Goal: Task Accomplishment & Management: Manage account settings

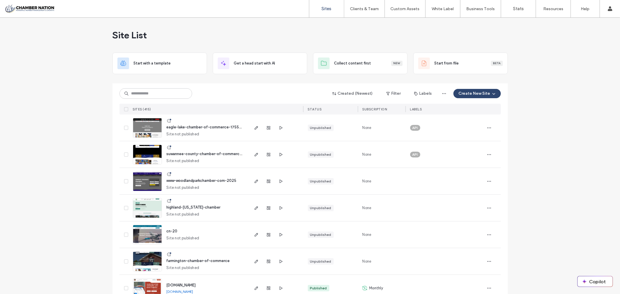
scroll to position [97, 0]
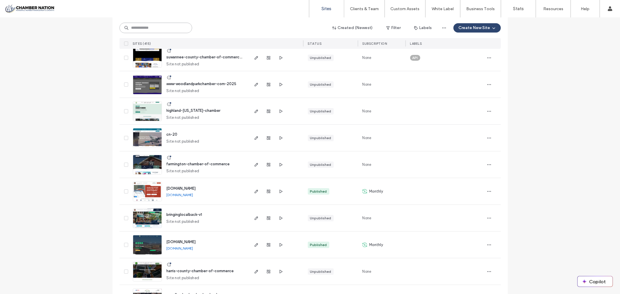
click at [161, 28] on input at bounding box center [155, 28] width 73 height 10
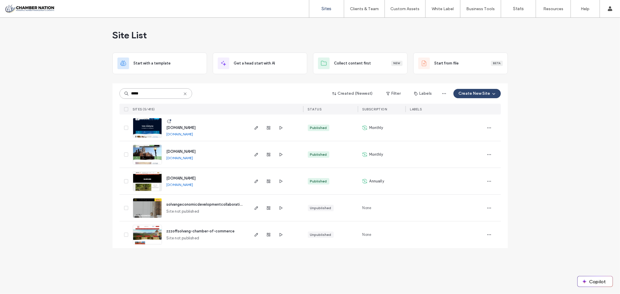
scroll to position [0, 0]
type input "***"
click at [196, 127] on span "[DOMAIN_NAME]" at bounding box center [180, 128] width 29 height 4
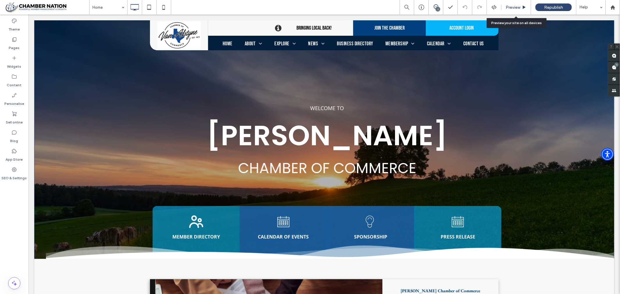
click at [513, 6] on span "Preview" at bounding box center [513, 7] width 15 height 5
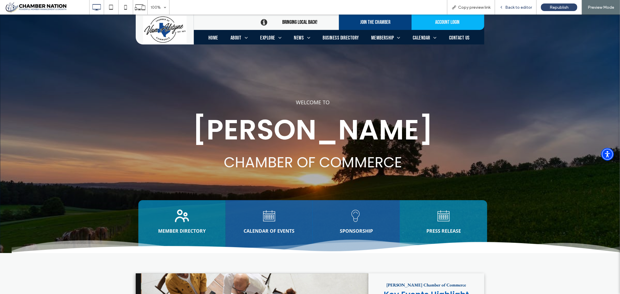
click at [513, 8] on span "Back to editor" at bounding box center [518, 7] width 27 height 5
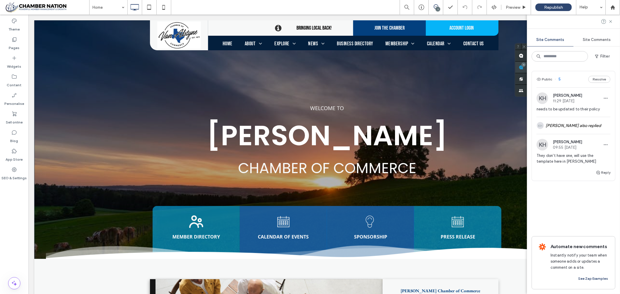
click at [613, 64] on div "Site Comments Site Comments Filter Public 5 Resolve KH Kathleen Holton 11:29 Ju…" at bounding box center [573, 155] width 93 height 280
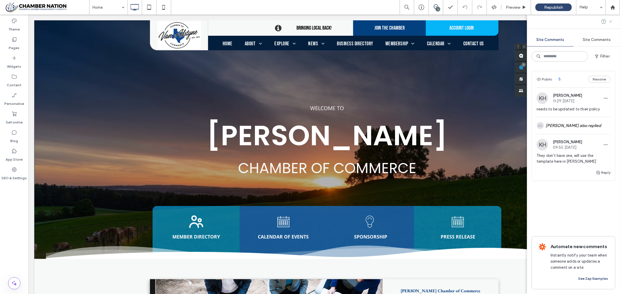
click at [611, 19] on icon at bounding box center [610, 21] width 5 height 5
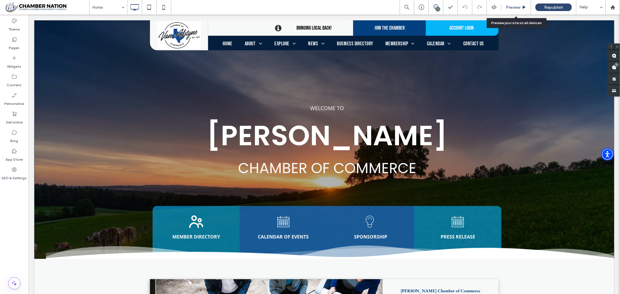
click at [510, 6] on span "Preview" at bounding box center [513, 7] width 15 height 5
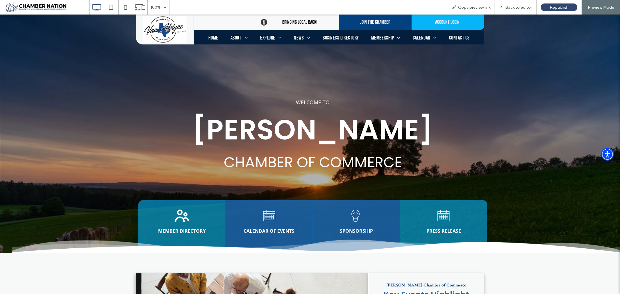
click at [332, 36] on span "Business Directory" at bounding box center [341, 38] width 36 height 6
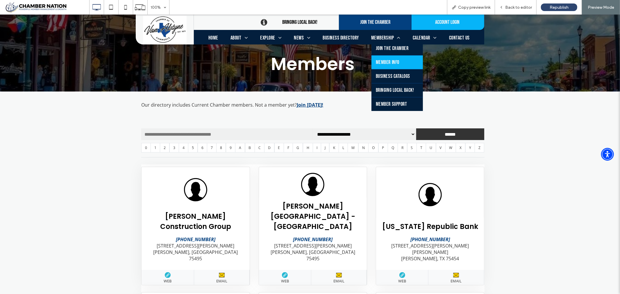
click at [393, 61] on span "Member Info" at bounding box center [388, 62] width 24 height 6
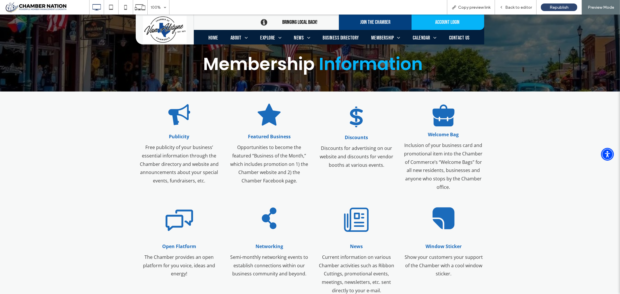
click at [214, 38] on span "Home" at bounding box center [213, 38] width 10 height 6
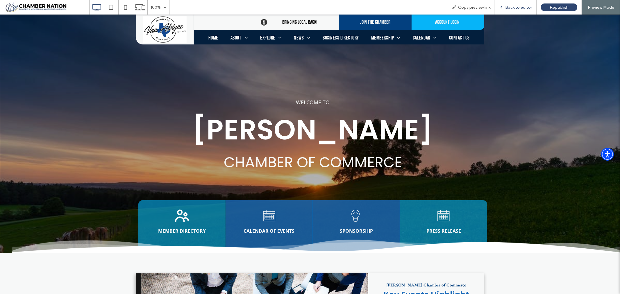
click at [513, 8] on span "Back to editor" at bounding box center [518, 7] width 27 height 5
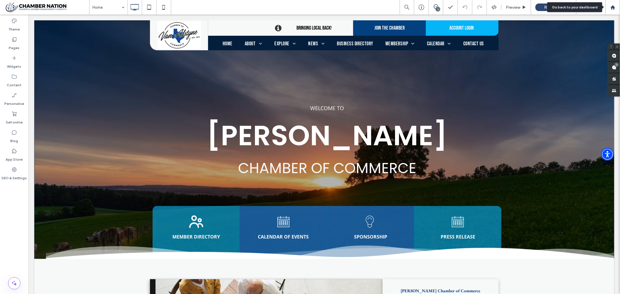
click at [614, 7] on use at bounding box center [612, 7] width 4 height 4
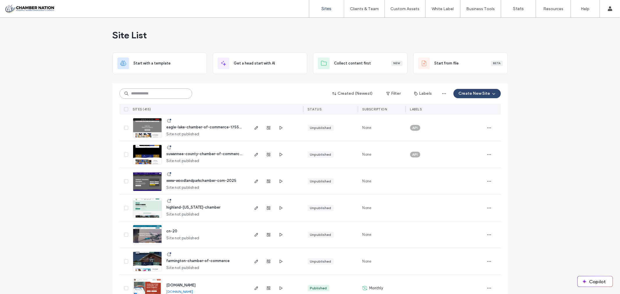
click at [148, 94] on input at bounding box center [155, 93] width 73 height 10
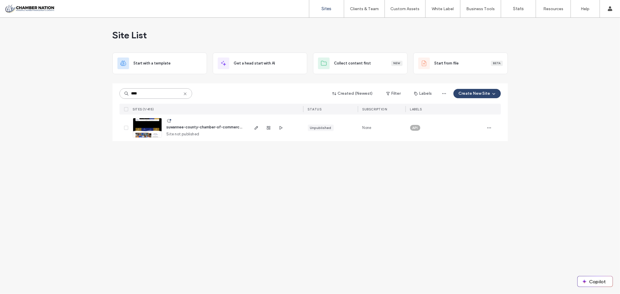
type input "****"
click at [211, 126] on span "suwannee-county-chamber-of-commerce-1754270978" at bounding box center [216, 127] width 100 height 4
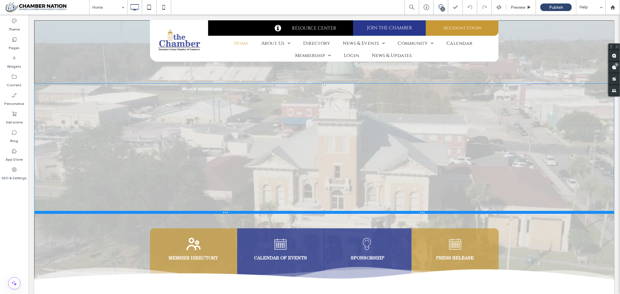
drag, startPoint x: 322, startPoint y: 85, endPoint x: 320, endPoint y: 69, distance: 16.1
click at [320, 69] on div "Click To Paste MEMBER DIRECTORY Click To Paste CALENDAR OF EVENTS Click To Past…" at bounding box center [324, 150] width 580 height 260
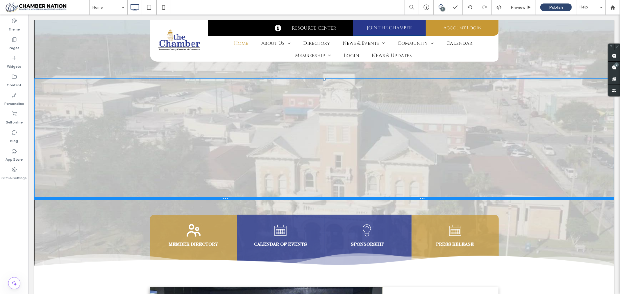
drag, startPoint x: 340, startPoint y: 206, endPoint x: 341, endPoint y: 178, distance: 28.5
click at [341, 178] on div "Click To Paste" at bounding box center [324, 139] width 580 height 122
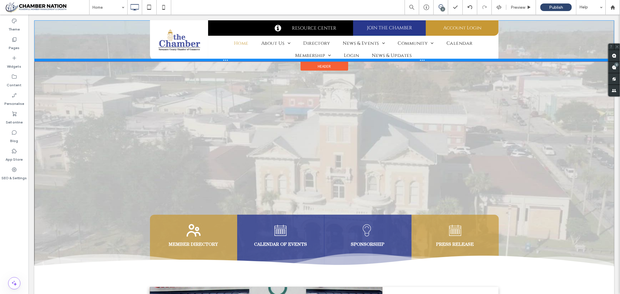
drag, startPoint x: 166, startPoint y: 60, endPoint x: 167, endPoint y: 54, distance: 5.8
click at [167, 54] on div "Click To Paste RESOURCE CENTER Click To Paste JOIN THE CHAMBER Click To Paste A…" at bounding box center [324, 40] width 580 height 41
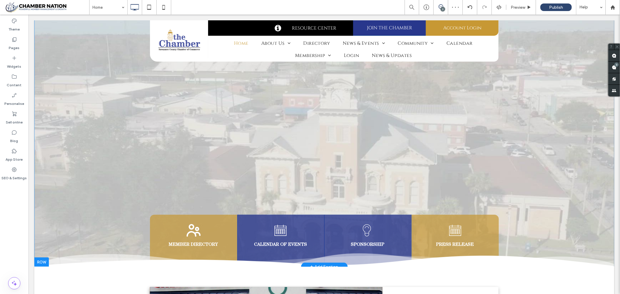
click at [169, 78] on div "Click To Paste MEMBER DIRECTORY Click To Paste CALENDAR OF EVENTS Click To Past…" at bounding box center [324, 143] width 580 height 246
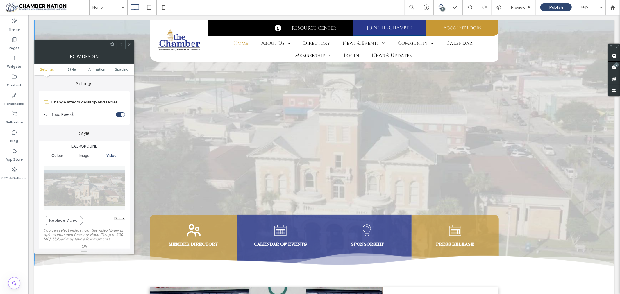
click at [132, 42] on div at bounding box center [129, 44] width 9 height 9
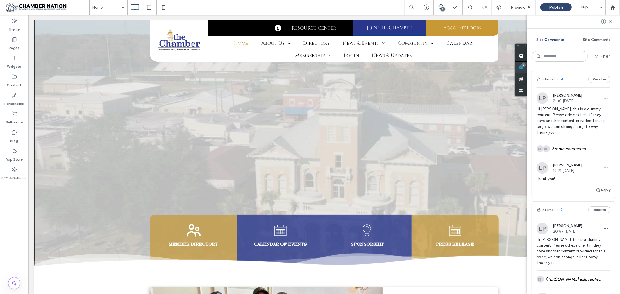
click at [616, 66] on div "Site Comments Site Comments Filter Internal 4 Resolve LP Lea Patricia 21:10 Aug…" at bounding box center [573, 155] width 93 height 280
click at [567, 147] on div "KH KH 2 more comments" at bounding box center [573, 148] width 74 height 17
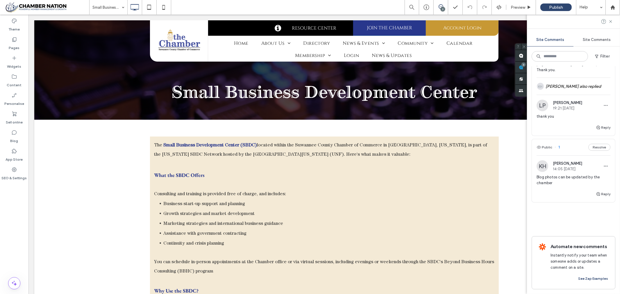
scroll to position [202, 0]
click at [567, 163] on div "KH Kathleen Holton 14:05 Aug 11 2025" at bounding box center [559, 166] width 46 height 12
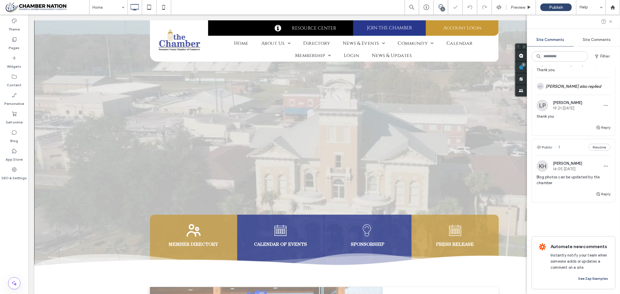
scroll to position [1651, 0]
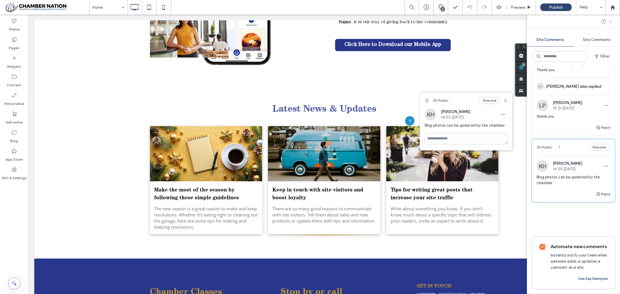
click at [610, 21] on icon at bounding box center [610, 21] width 5 height 5
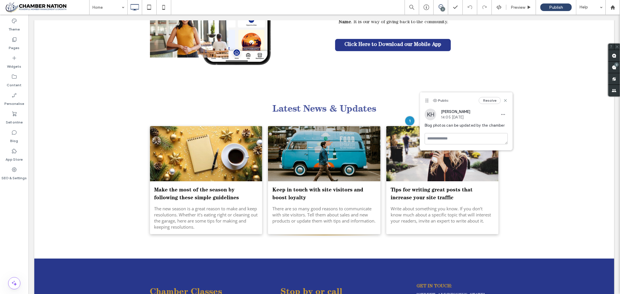
scroll to position [0, 0]
click at [518, 6] on span "Preview" at bounding box center [518, 7] width 15 height 5
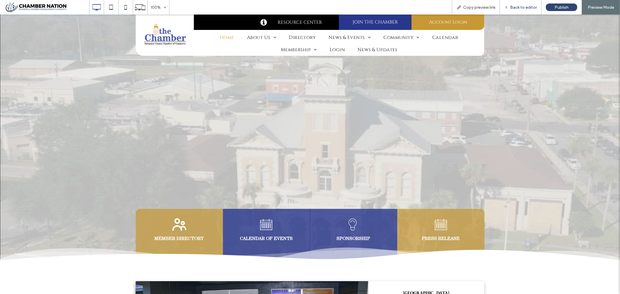
click at [521, 7] on span "Back to editor" at bounding box center [523, 7] width 27 height 5
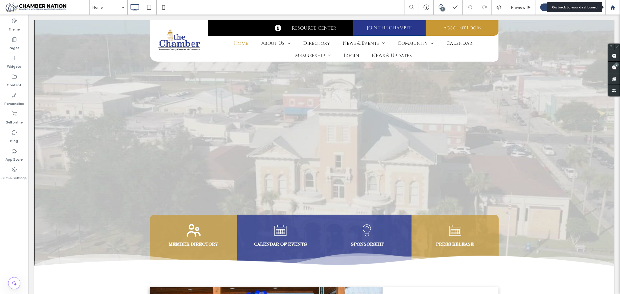
click at [611, 9] on use at bounding box center [612, 7] width 4 height 4
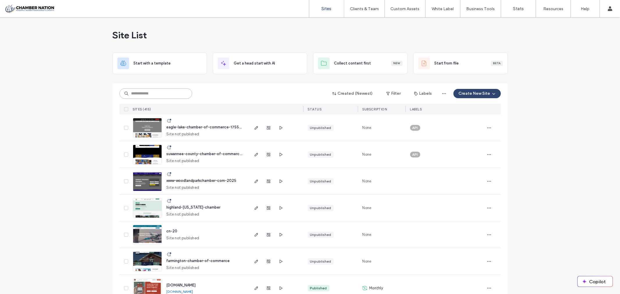
click at [164, 94] on input at bounding box center [155, 93] width 73 height 10
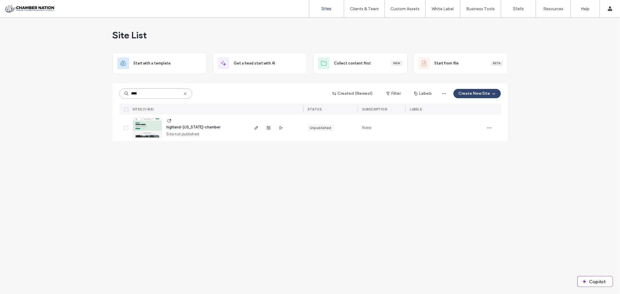
type input "****"
click at [184, 129] on span "highland-[US_STATE]-chamber" at bounding box center [193, 127] width 54 height 4
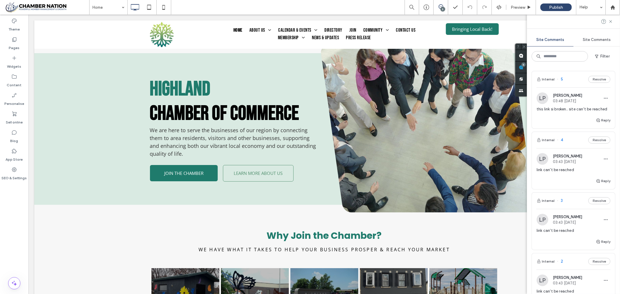
click at [617, 63] on div "Site Comments Site Comments Filter Internal 5 Resolve LP Lea Patricia 03:48 Jul…" at bounding box center [573, 155] width 93 height 280
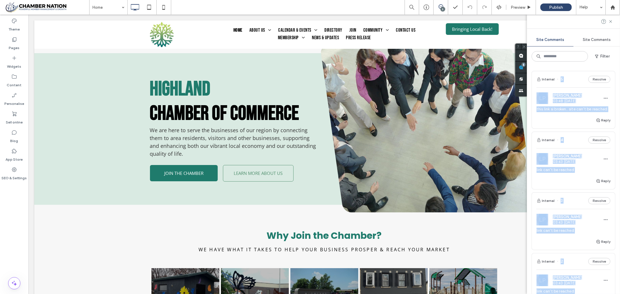
click at [576, 112] on span "this link si broken.. site can't be reached" at bounding box center [573, 109] width 74 height 6
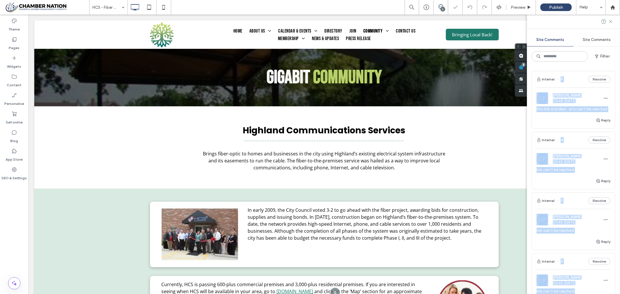
scroll to position [131, 0]
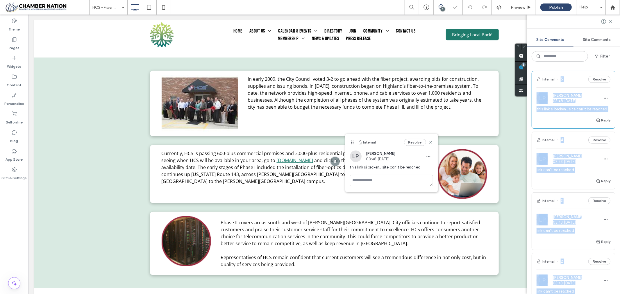
click at [562, 117] on div "this link si broken.. site can't be reached" at bounding box center [573, 111] width 74 height 10
click at [582, 94] on span "Lea Patricia" at bounding box center [567, 95] width 29 height 4
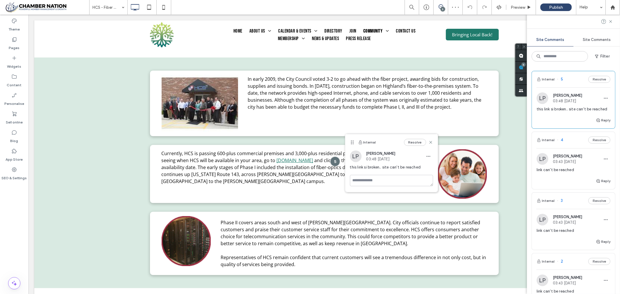
click at [565, 112] on span "this link si broken.. site can't be reached" at bounding box center [573, 109] width 74 height 6
click at [431, 141] on icon at bounding box center [430, 142] width 5 height 5
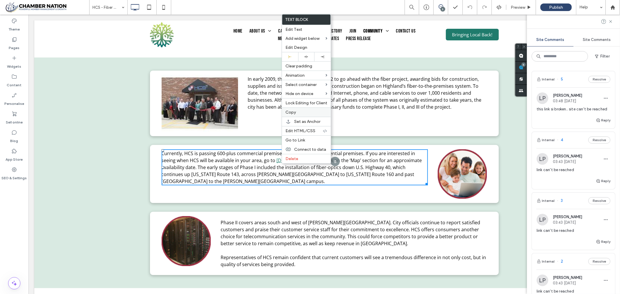
click at [294, 111] on span "Copy" at bounding box center [290, 112] width 10 height 5
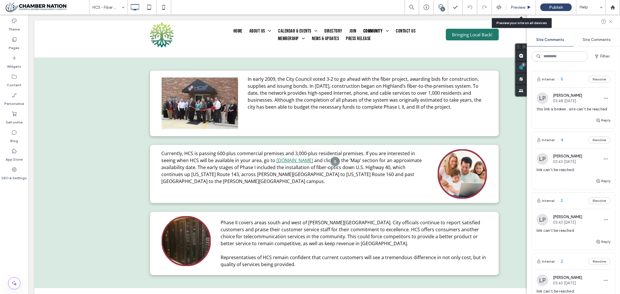
click at [515, 7] on span "Preview" at bounding box center [518, 7] width 15 height 5
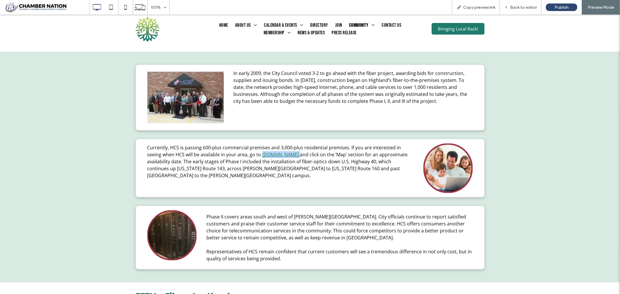
drag, startPoint x: 337, startPoint y: 156, endPoint x: 246, endPoint y: 158, distance: 91.3
click at [244, 157] on p "Currently, HCS is passing 600-plus commercial premises and 3,000-plus residenti…" at bounding box center [280, 161] width 266 height 35
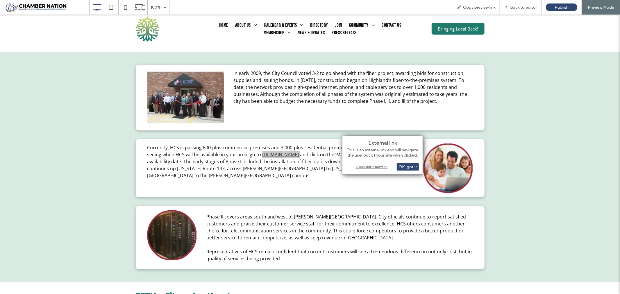
click at [382, 166] on div "Open link in new tab" at bounding box center [382, 167] width 73 height 6
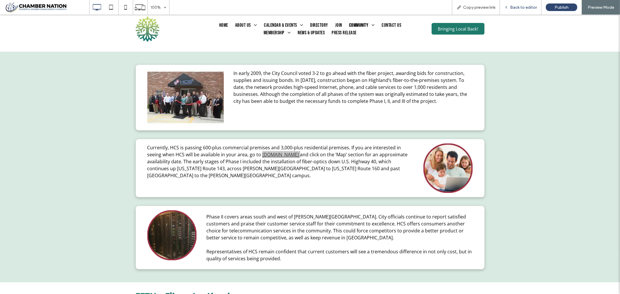
click at [518, 6] on span "Back to editor" at bounding box center [523, 7] width 27 height 5
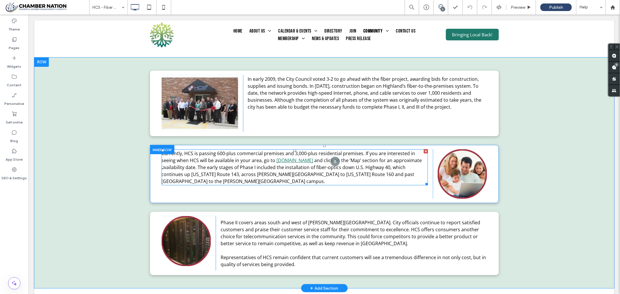
click at [350, 170] on span "and click on the ‘Map’ section for an approximate availability date. The early …" at bounding box center [291, 170] width 260 height 27
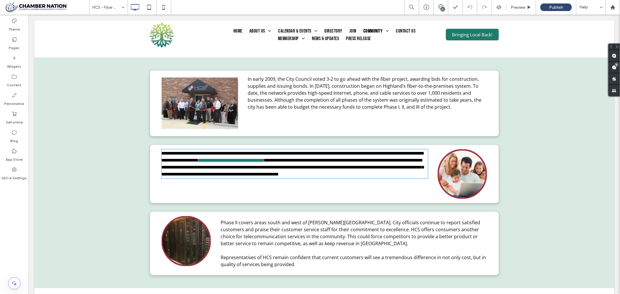
type input "*********"
type input "**"
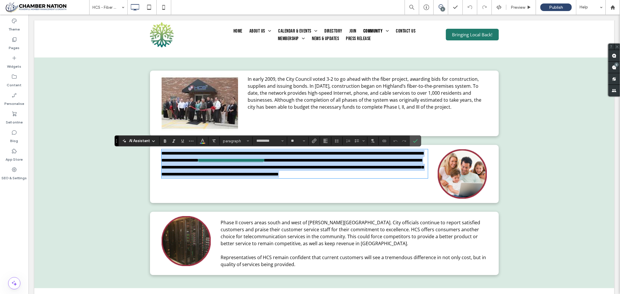
click at [329, 164] on p "**********" at bounding box center [294, 164] width 266 height 28
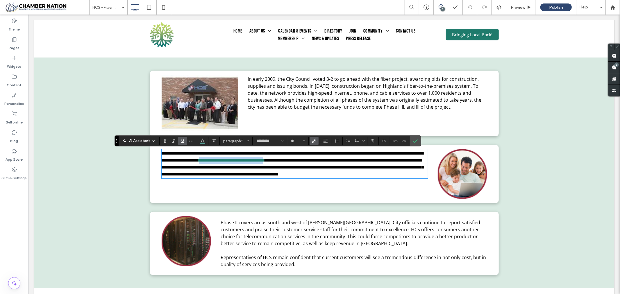
drag, startPoint x: 259, startPoint y: 163, endPoint x: 350, endPoint y: 164, distance: 91.0
click at [350, 164] on p "**********" at bounding box center [294, 164] width 266 height 28
click at [316, 139] on icon "Link" at bounding box center [314, 141] width 5 height 5
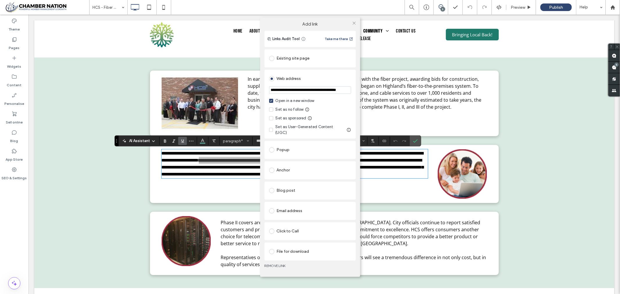
scroll to position [0, 18]
drag, startPoint x: 270, startPoint y: 94, endPoint x: 353, endPoint y: 98, distance: 82.9
click at [353, 98] on div "**********" at bounding box center [309, 104] width 91 height 69
type input "**********"
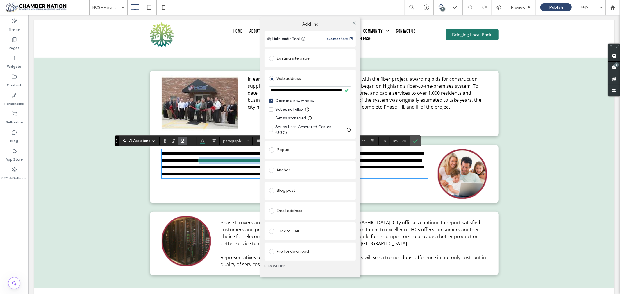
scroll to position [0, 0]
click at [341, 53] on div "Existing site page" at bounding box center [309, 58] width 91 height 18
click at [354, 25] on icon at bounding box center [354, 23] width 4 height 4
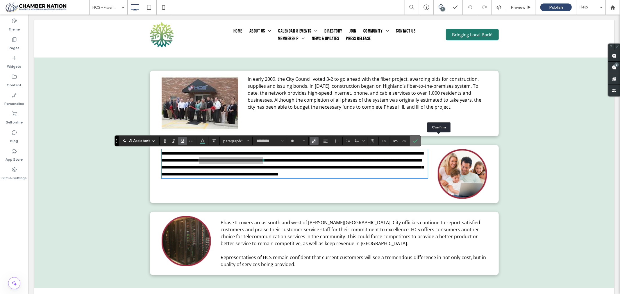
click at [418, 139] on icon "Confirm" at bounding box center [415, 141] width 5 height 5
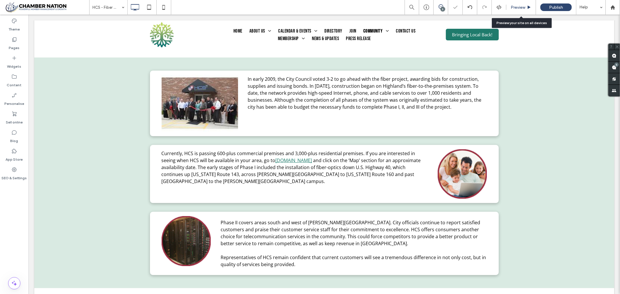
click at [520, 8] on span "Preview" at bounding box center [518, 7] width 15 height 5
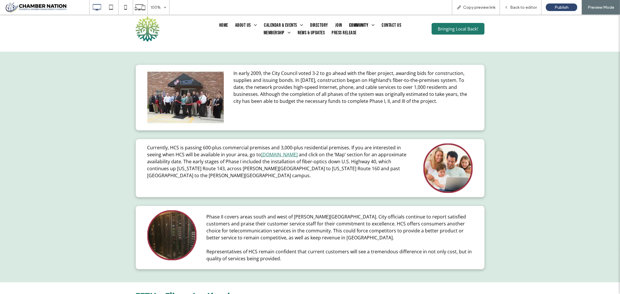
click at [280, 156] on link "www.highlandcommunicationservices.com" at bounding box center [279, 154] width 37 height 6
click at [298, 157] on link "www.highlandcommunicationservices.com" at bounding box center [279, 154] width 37 height 6
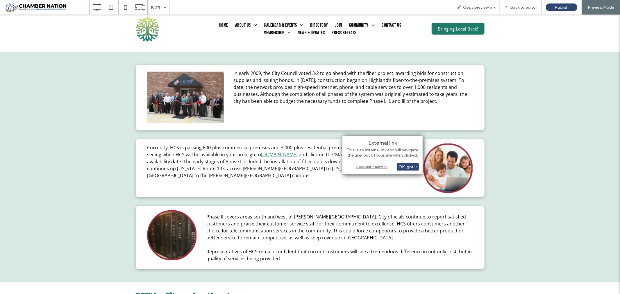
click at [364, 166] on div "Open link in new tab" at bounding box center [382, 167] width 73 height 6
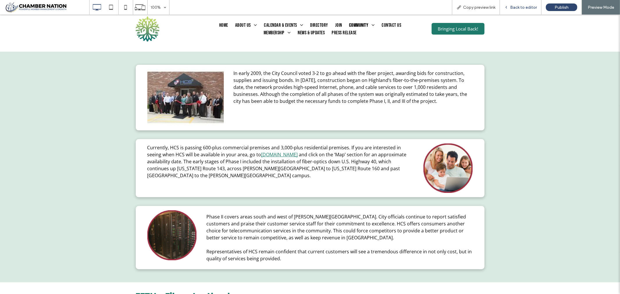
click at [534, 4] on div "Back to editor" at bounding box center [521, 7] width 42 height 15
click at [527, 9] on span "Back to editor" at bounding box center [523, 7] width 27 height 5
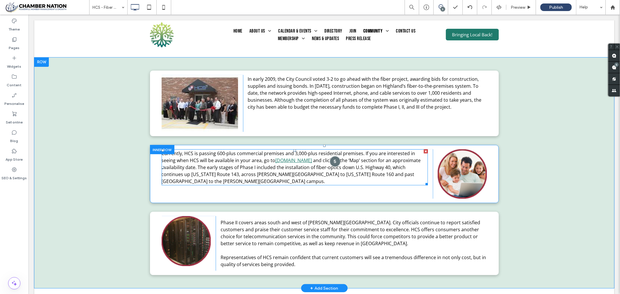
click at [334, 161] on div at bounding box center [334, 161] width 11 height 11
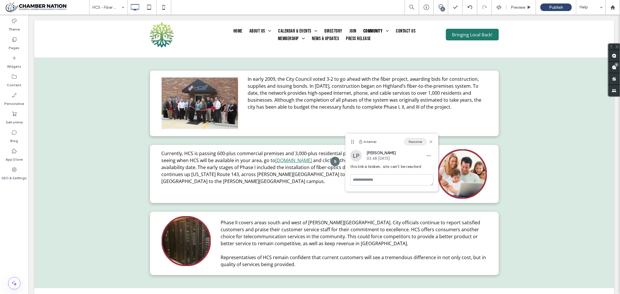
click at [411, 142] on button "Resolve" at bounding box center [415, 141] width 22 height 7
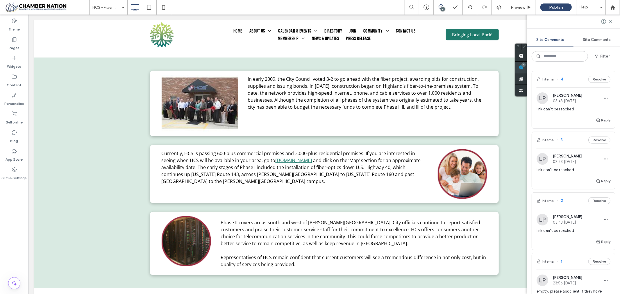
click at [615, 65] on div "Site Comments Site Comments Filter Internal 4 Resolve LP Lea Patricia 03:43 Jul…" at bounding box center [573, 155] width 93 height 280
click at [567, 106] on span "link can't be reached" at bounding box center [573, 109] width 74 height 6
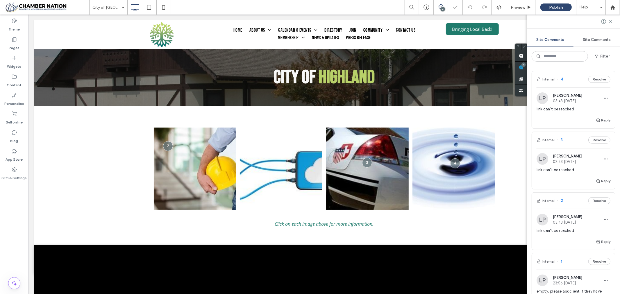
scroll to position [1, 0]
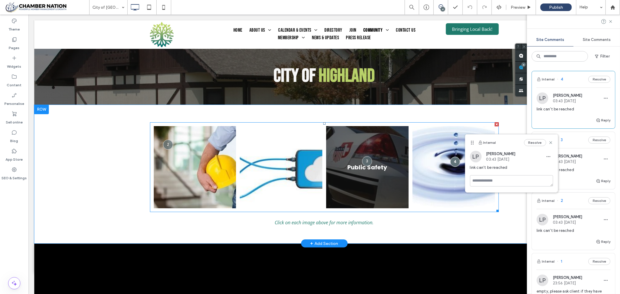
click at [350, 167] on link at bounding box center [367, 167] width 83 height 83
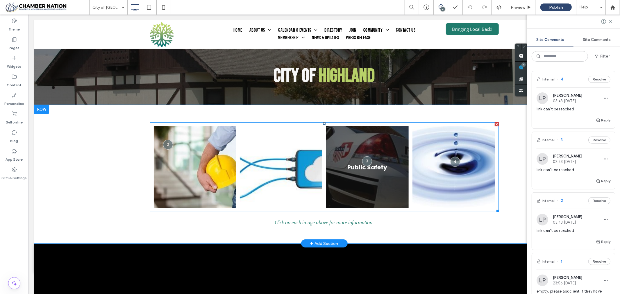
click at [350, 167] on link at bounding box center [367, 167] width 83 height 83
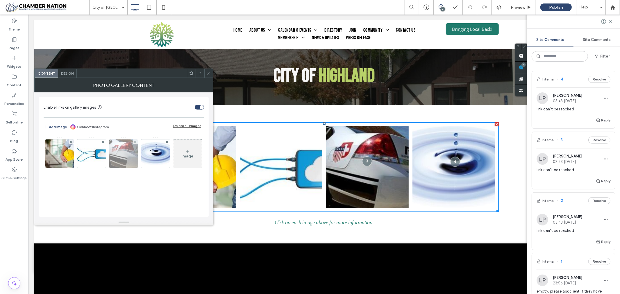
click at [127, 149] on img at bounding box center [123, 153] width 43 height 28
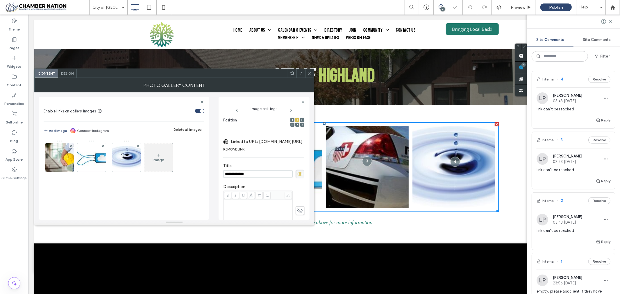
scroll to position [0, 0]
click at [281, 142] on label "Linked to URL: www.highlandil.gov/police-department" at bounding box center [267, 141] width 72 height 11
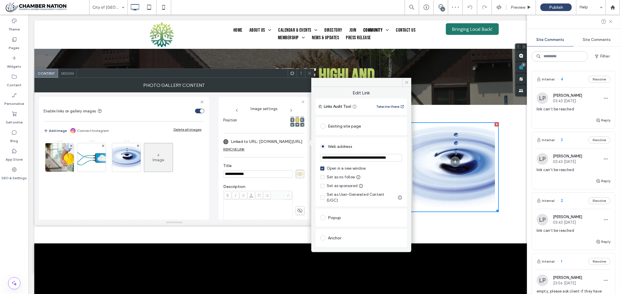
scroll to position [0, 15]
drag, startPoint x: 322, startPoint y: 159, endPoint x: 393, endPoint y: 160, distance: 71.8
click at [393, 160] on input "**********" at bounding box center [359, 158] width 79 height 8
drag, startPoint x: 321, startPoint y: 157, endPoint x: 406, endPoint y: 172, distance: 85.5
click at [407, 167] on div "**********" at bounding box center [361, 167] width 100 height 161
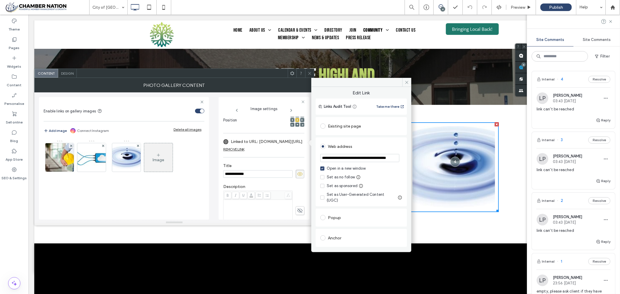
paste input "**********"
type input "**********"
click at [382, 91] on span "Edit Link" at bounding box center [361, 94] width 91 height 9
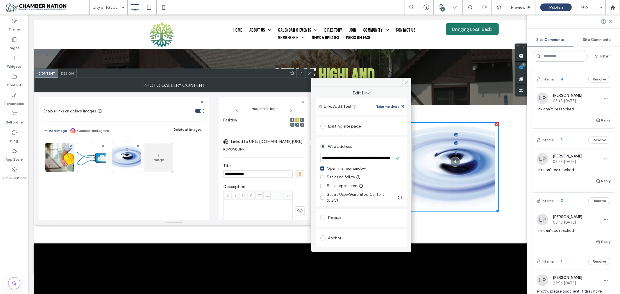
click at [407, 82] on icon at bounding box center [406, 82] width 4 height 4
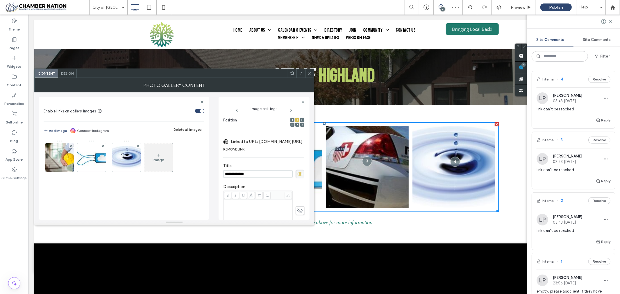
click at [309, 73] on icon at bounding box center [309, 73] width 4 height 4
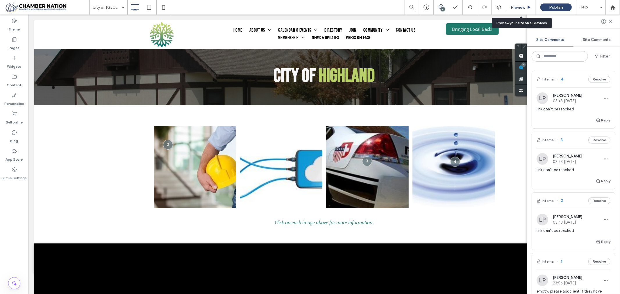
click at [516, 7] on span "Preview" at bounding box center [518, 7] width 15 height 5
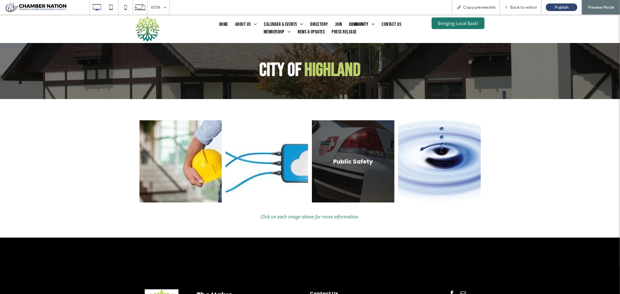
click at [348, 157] on link at bounding box center [353, 161] width 83 height 83
click at [362, 160] on link at bounding box center [353, 161] width 83 height 83
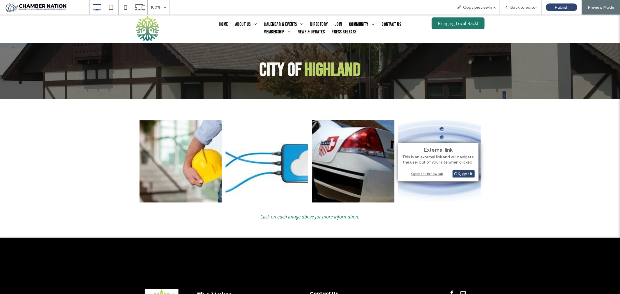
click at [424, 173] on div "Open link in new tab" at bounding box center [438, 174] width 73 height 6
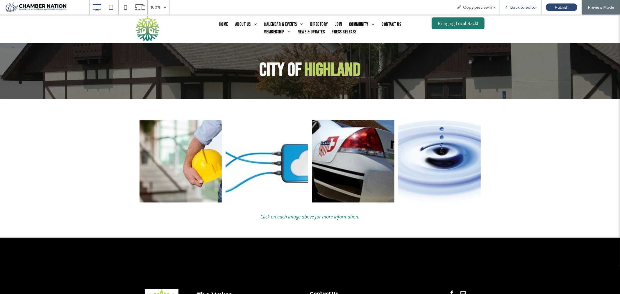
click at [527, 5] on span "Back to editor" at bounding box center [523, 7] width 27 height 5
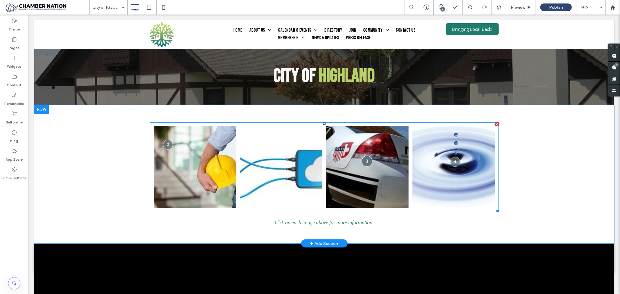
click at [364, 159] on div at bounding box center [366, 160] width 11 height 11
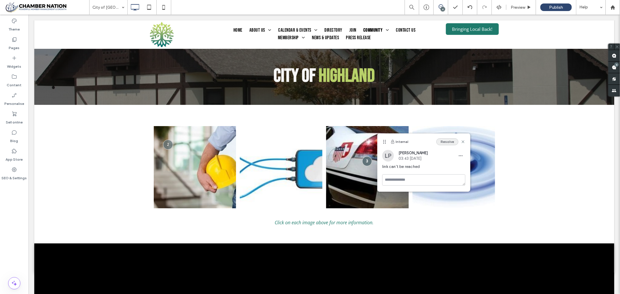
click at [447, 139] on button "Resolve" at bounding box center [447, 141] width 22 height 7
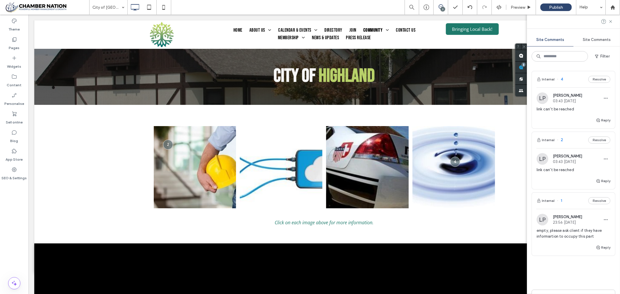
click at [562, 123] on div "Reply" at bounding box center [573, 123] width 83 height 12
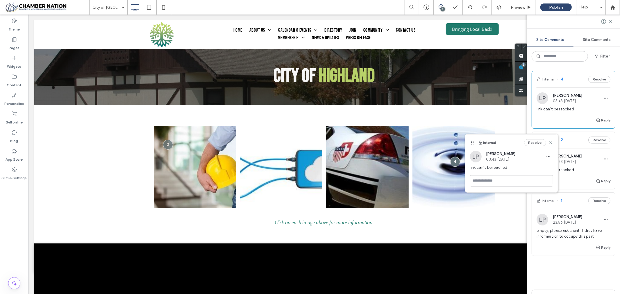
click at [565, 110] on span "link can't be reached" at bounding box center [573, 109] width 74 height 6
click at [564, 124] on div "Reply" at bounding box center [573, 123] width 83 height 12
click at [550, 143] on icon at bounding box center [550, 142] width 5 height 5
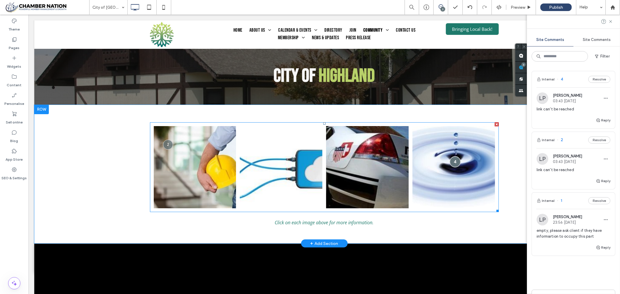
click at [452, 162] on div at bounding box center [454, 161] width 11 height 11
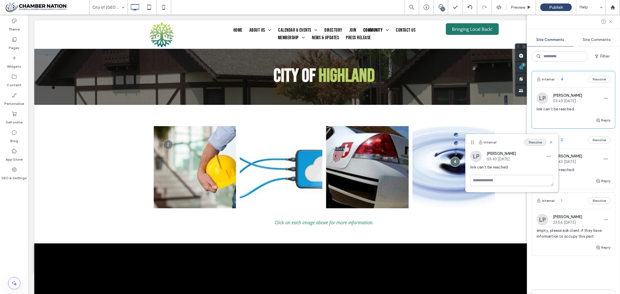
click at [539, 140] on button "Resolve" at bounding box center [535, 142] width 22 height 7
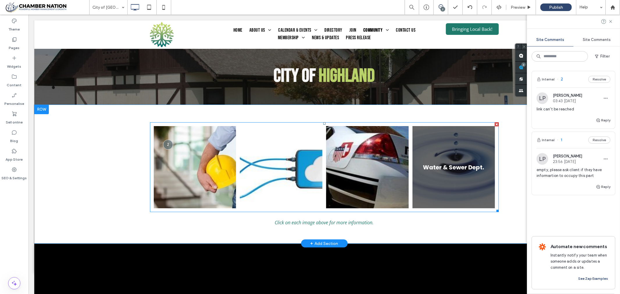
click at [445, 154] on link at bounding box center [453, 167] width 83 height 83
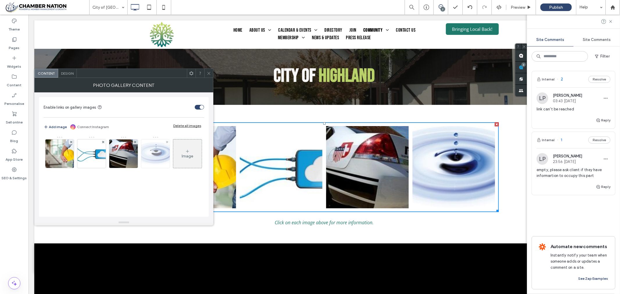
click at [158, 148] on img at bounding box center [155, 153] width 46 height 23
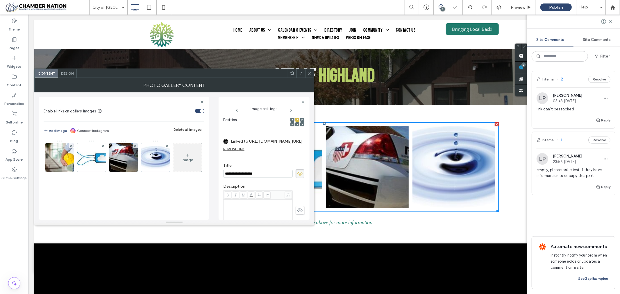
click at [271, 143] on label "Linked to URL: www.highlandil.gov/water-sewer" at bounding box center [267, 141] width 72 height 11
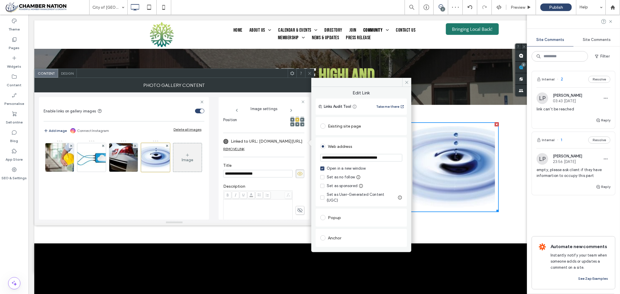
scroll to position [0, 3]
drag, startPoint x: 323, startPoint y: 158, endPoint x: 401, endPoint y: 165, distance: 78.8
click at [401, 165] on div "**********" at bounding box center [361, 171] width 91 height 69
paste input "**********"
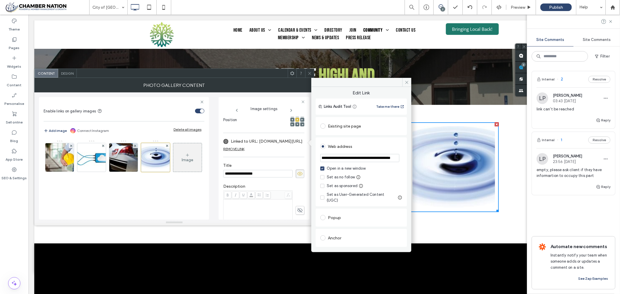
type input "**********"
click at [390, 113] on div "Links Audit Tool Take me there" at bounding box center [361, 107] width 91 height 16
click at [407, 82] on icon at bounding box center [406, 82] width 4 height 4
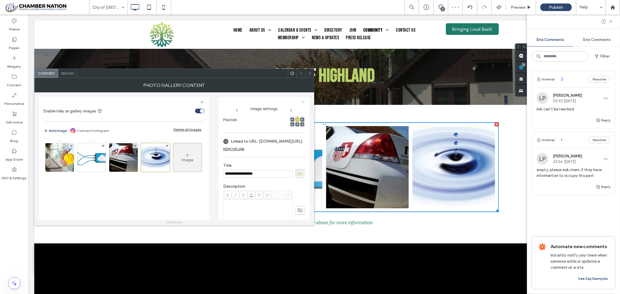
click at [302, 101] on icon at bounding box center [303, 102] width 4 height 4
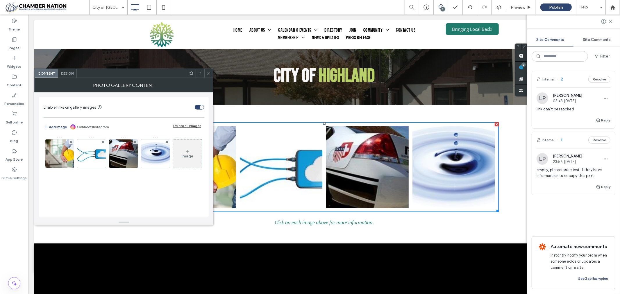
click at [208, 71] on icon at bounding box center [209, 73] width 4 height 4
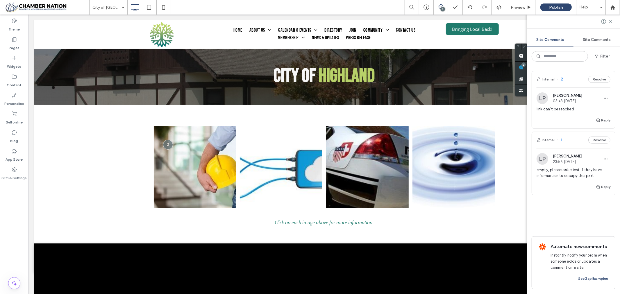
click at [567, 105] on div "LP Lea Patricia 03:43 Jul 30 2025 link can't be reached" at bounding box center [573, 104] width 74 height 24
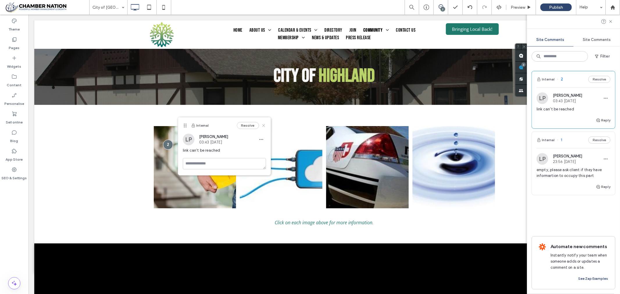
click at [263, 126] on use at bounding box center [263, 125] width 3 height 3
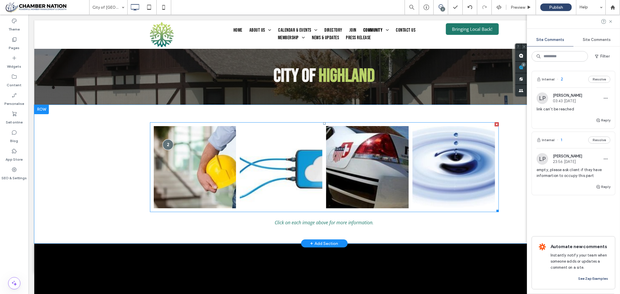
click at [166, 144] on div at bounding box center [167, 144] width 11 height 11
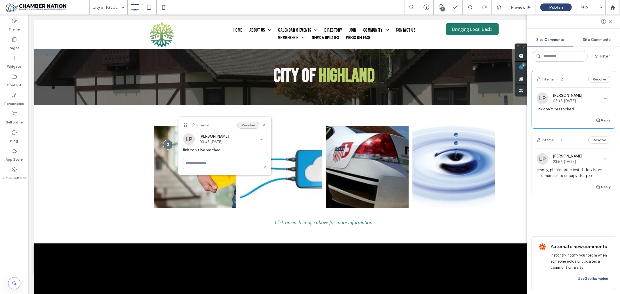
click at [251, 123] on button "Resolve" at bounding box center [248, 125] width 22 height 7
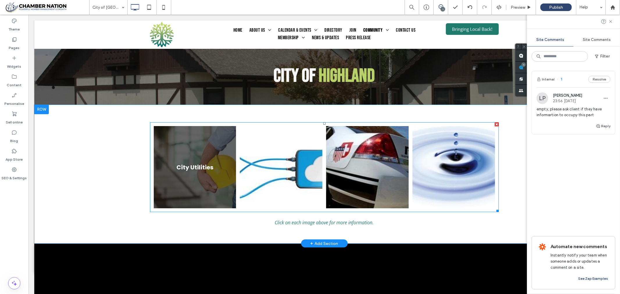
click at [188, 166] on link at bounding box center [194, 167] width 83 height 83
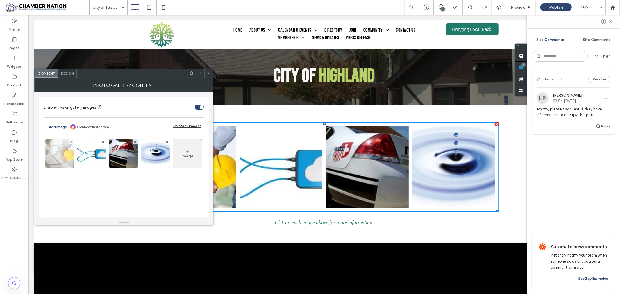
click at [52, 152] on img at bounding box center [59, 153] width 43 height 28
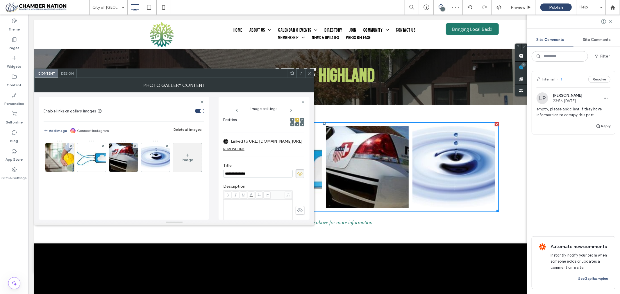
click at [263, 141] on label "Linked to URL: www.highlandil.gov/city-hall/pages/city-utilities" at bounding box center [267, 141] width 72 height 11
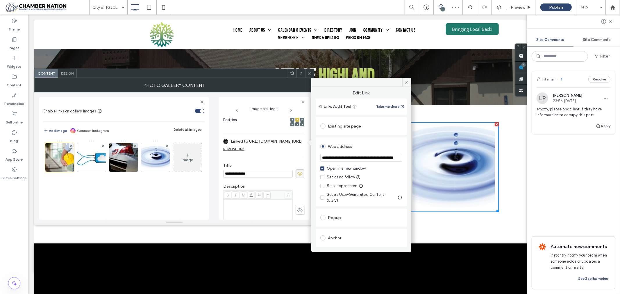
scroll to position [0, 31]
drag, startPoint x: 322, startPoint y: 157, endPoint x: 406, endPoint y: 163, distance: 84.2
click at [408, 158] on div "**********" at bounding box center [361, 167] width 100 height 161
paste input "**********"
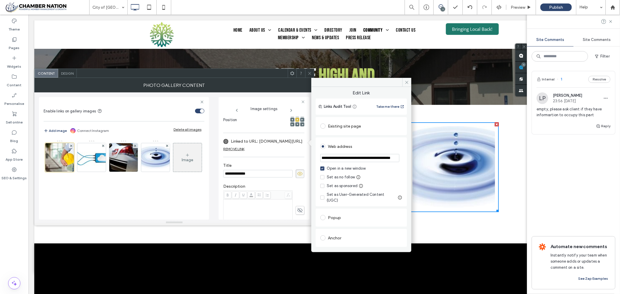
type input "**********"
drag, startPoint x: 390, startPoint y: 91, endPoint x: 403, endPoint y: 88, distance: 13.4
click at [391, 91] on span "Edit Link" at bounding box center [361, 94] width 91 height 9
click at [407, 82] on icon at bounding box center [406, 82] width 4 height 4
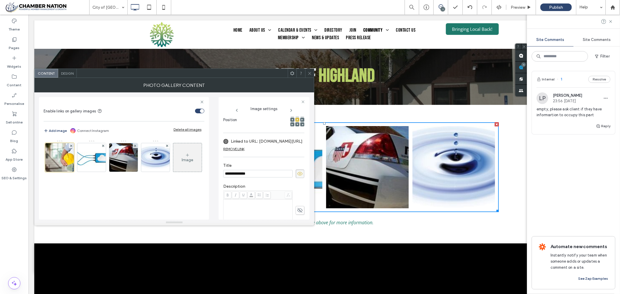
click at [311, 75] on icon at bounding box center [309, 73] width 4 height 4
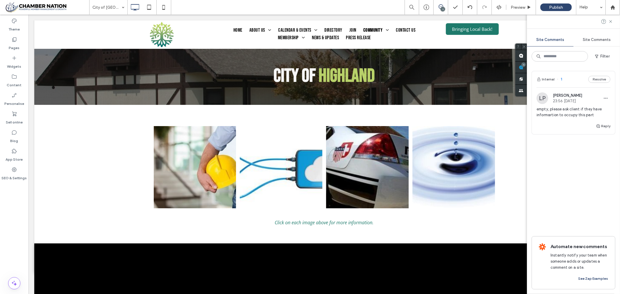
click at [568, 113] on span "empty, please ask client if they have informartion to occupy this part" at bounding box center [573, 112] width 74 height 12
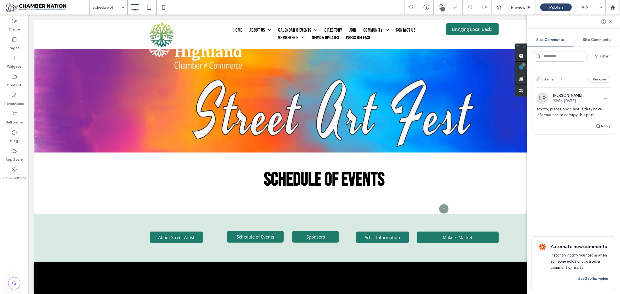
scroll to position [15, 0]
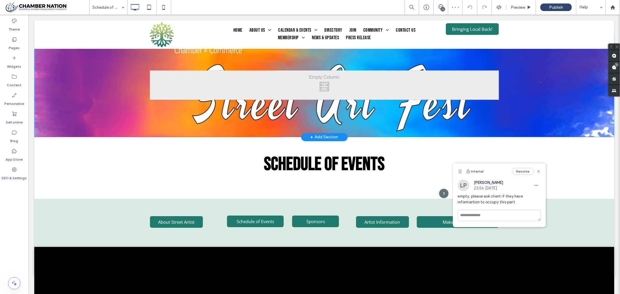
click at [478, 83] on div "Click To Paste" at bounding box center [324, 84] width 349 height 29
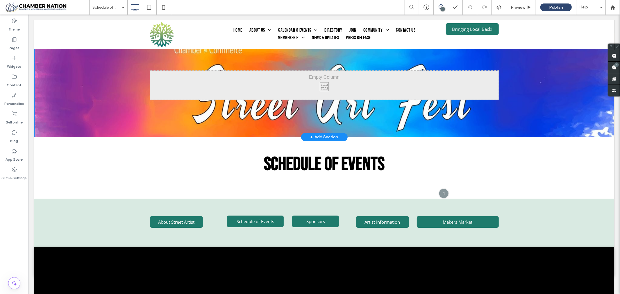
click at [188, 83] on div "Click To Paste" at bounding box center [324, 84] width 349 height 29
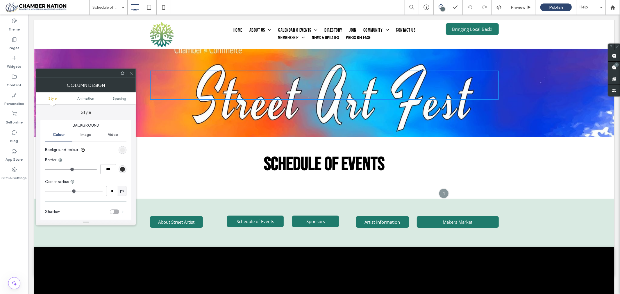
click at [131, 71] on icon at bounding box center [131, 73] width 4 height 4
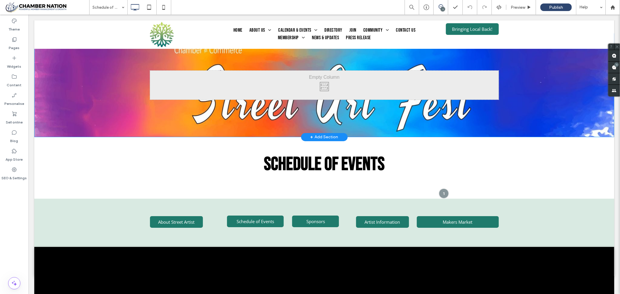
click at [128, 98] on div "Click To Paste Row + Add Section" at bounding box center [324, 85] width 580 height 104
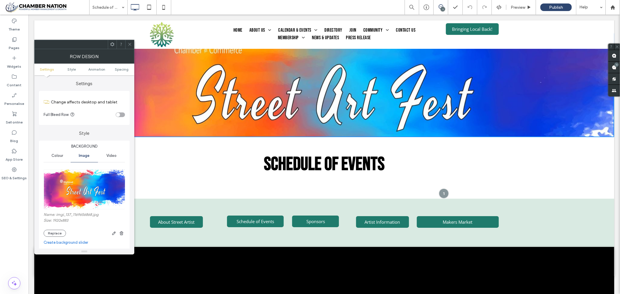
click at [129, 46] on icon at bounding box center [130, 44] width 4 height 4
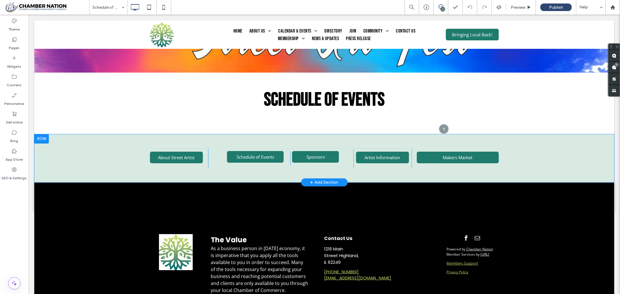
scroll to position [48, 0]
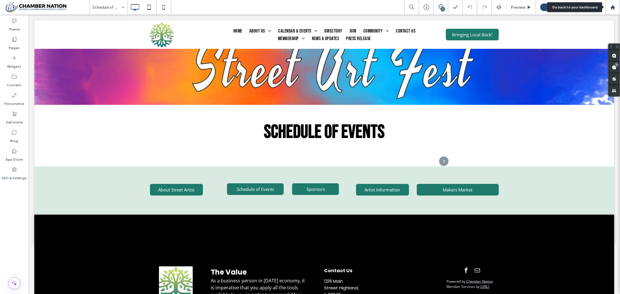
click at [612, 8] on use at bounding box center [612, 7] width 4 height 4
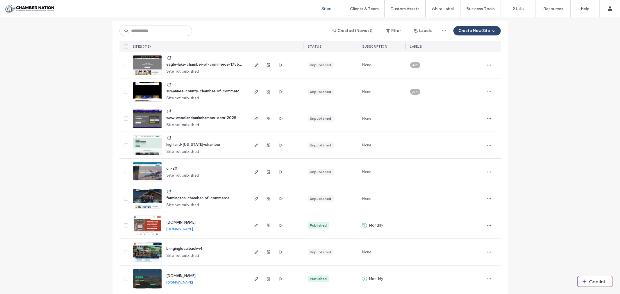
scroll to position [65, 0]
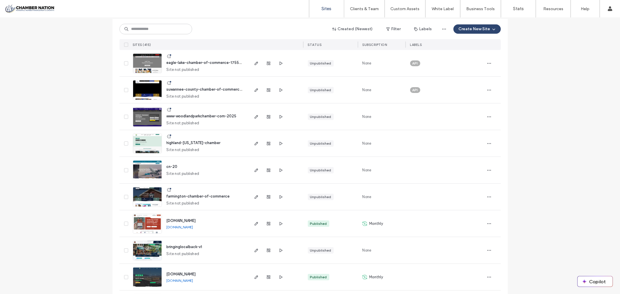
click at [193, 144] on span "highland-[US_STATE]-chamber" at bounding box center [193, 143] width 54 height 4
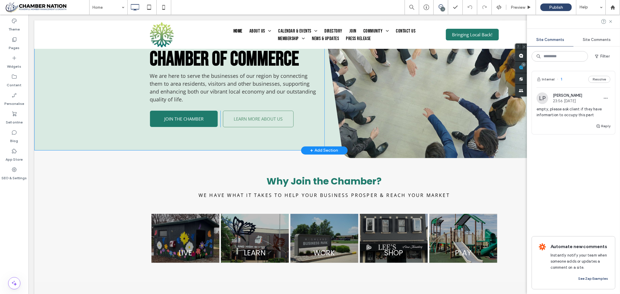
scroll to position [65, 0]
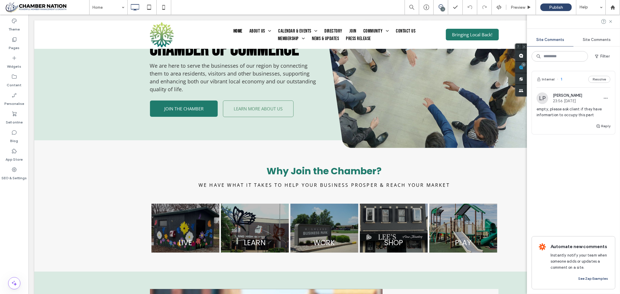
click at [545, 108] on span "empty, please ask client if they have informartion to occupy this part" at bounding box center [573, 112] width 74 height 12
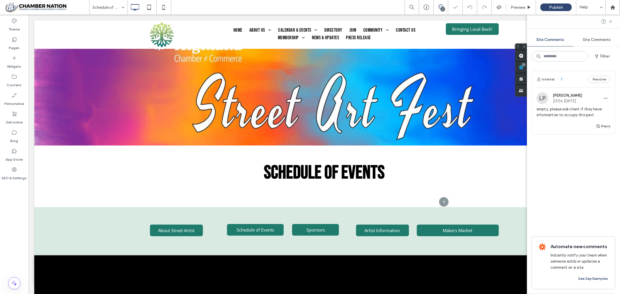
scroll to position [15, 0]
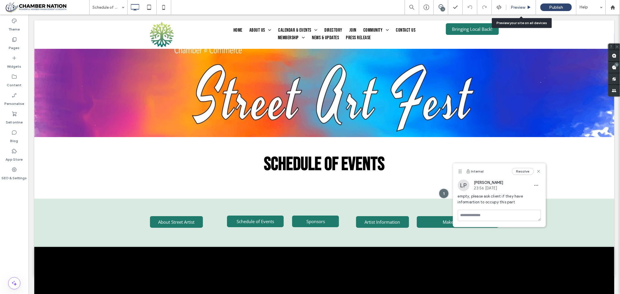
click at [516, 7] on span "Preview" at bounding box center [518, 7] width 15 height 5
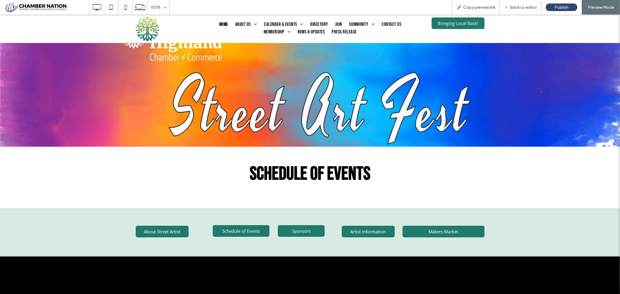
click at [223, 24] on span "Home" at bounding box center [223, 25] width 9 height 8
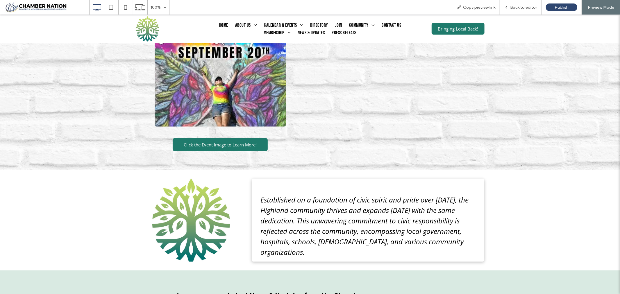
scroll to position [484, 0]
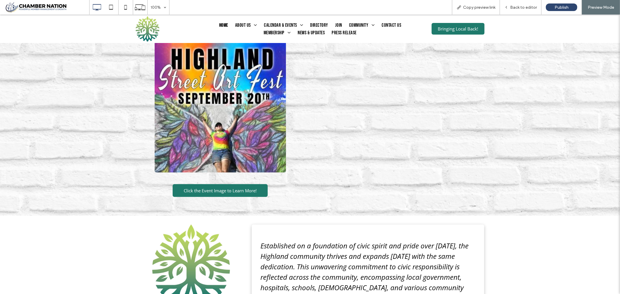
click at [228, 141] on img at bounding box center [220, 106] width 131 height 131
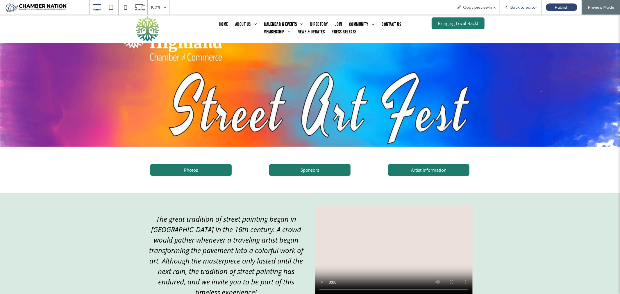
click at [524, 6] on span "Back to editor" at bounding box center [523, 7] width 27 height 5
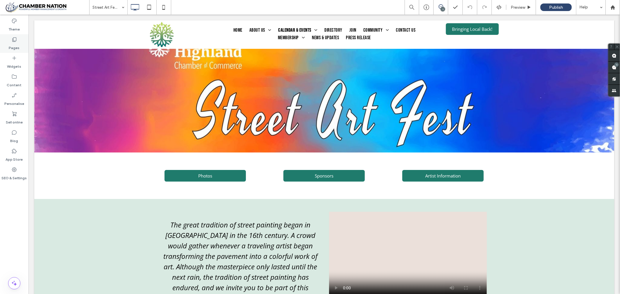
click at [14, 41] on icon at bounding box center [14, 40] width 6 height 6
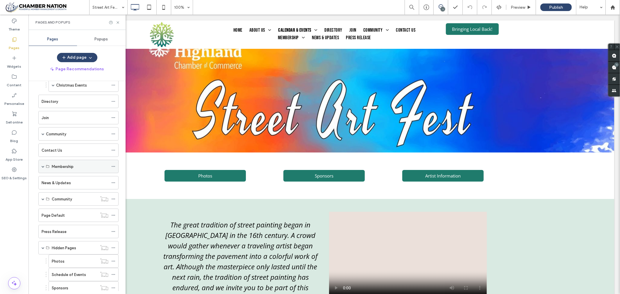
scroll to position [123, 0]
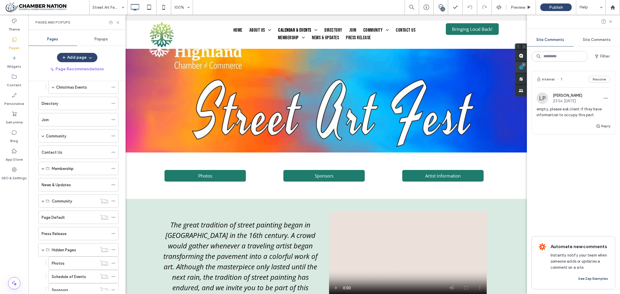
click at [615, 64] on div "Site Comments Site Comments Filter Internal 1 Resolve LP Lea Patricia 23:56 Jul…" at bounding box center [573, 155] width 93 height 280
click at [567, 106] on div "LP Lea Patricia 23:56 Jul 28 2025 empty, please ask client if they have informa…" at bounding box center [573, 107] width 74 height 30
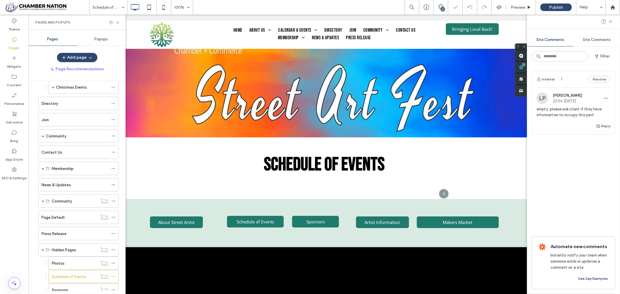
scroll to position [15, 0]
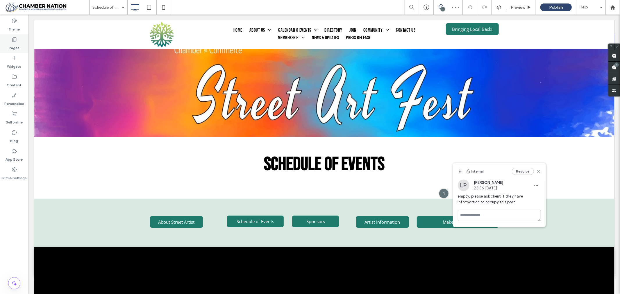
click at [15, 38] on icon at bounding box center [14, 40] width 6 height 6
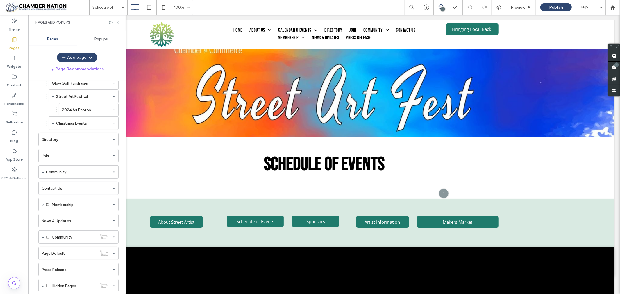
scroll to position [59, 0]
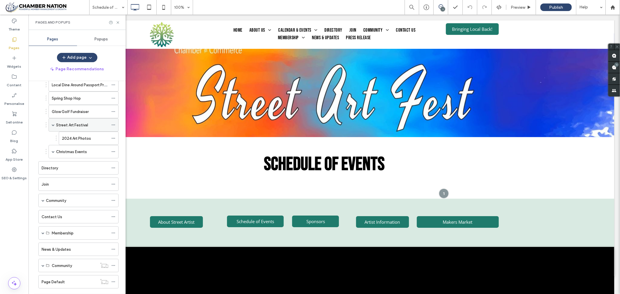
click at [80, 124] on label "Street Art Festival" at bounding box center [72, 125] width 32 height 10
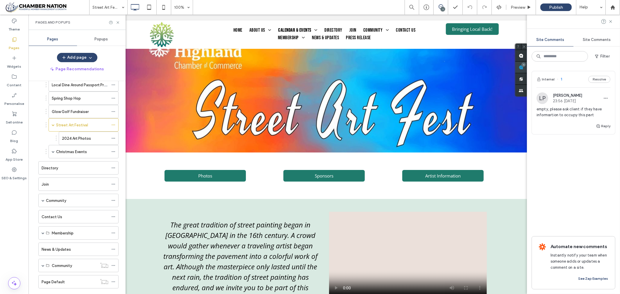
click at [615, 65] on div "Site Comments Site Comments Filter Internal 1 Resolve LP Lea Patricia 23:56 Jul…" at bounding box center [573, 155] width 93 height 280
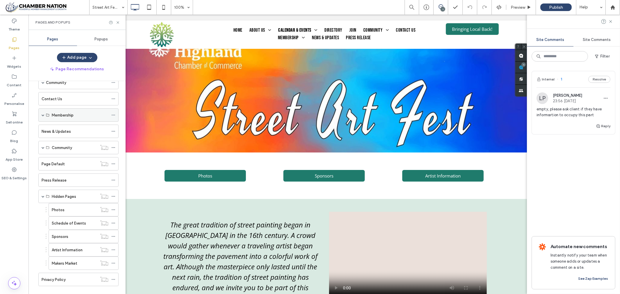
scroll to position [187, 0]
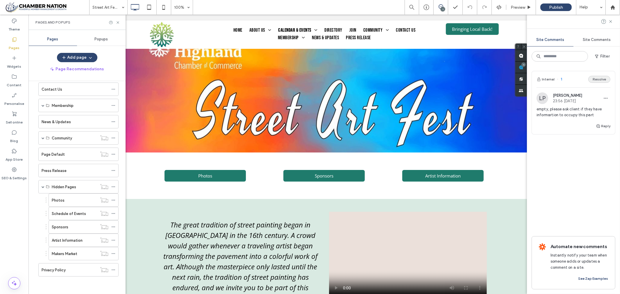
click at [597, 79] on button "Resolve" at bounding box center [599, 79] width 22 height 7
click at [611, 22] on use at bounding box center [610, 21] width 3 height 3
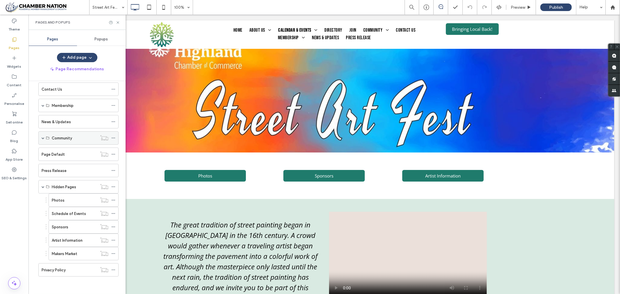
click at [44, 137] on span at bounding box center [43, 138] width 3 height 3
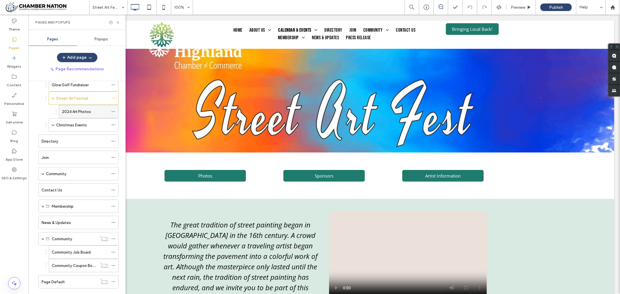
scroll to position [91, 0]
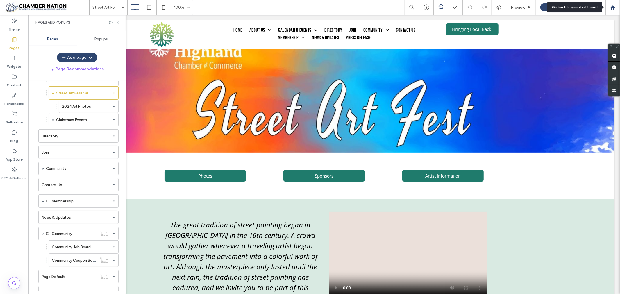
click at [610, 5] on icon at bounding box center [612, 7] width 5 height 5
